Goal: Task Accomplishment & Management: Use online tool/utility

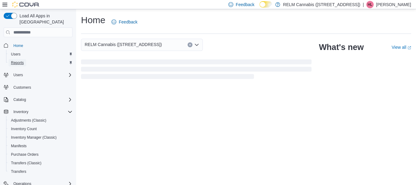
click at [25, 59] on link "Reports" at bounding box center [18, 62] width 18 height 7
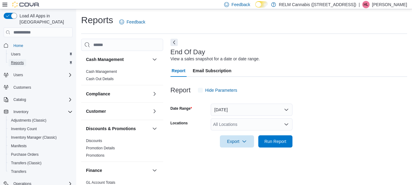
scroll to position [10, 0]
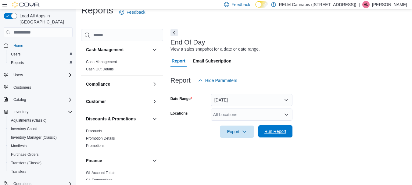
click at [279, 129] on span "Run Report" at bounding box center [275, 131] width 27 height 12
